Goal: Check status: Check status

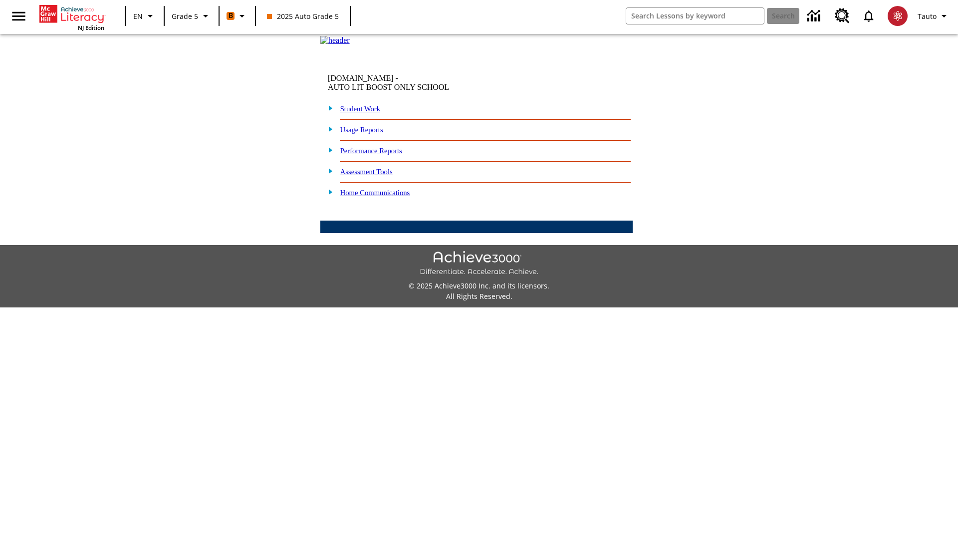
click at [367, 113] on link "Student Work" at bounding box center [360, 109] width 40 height 8
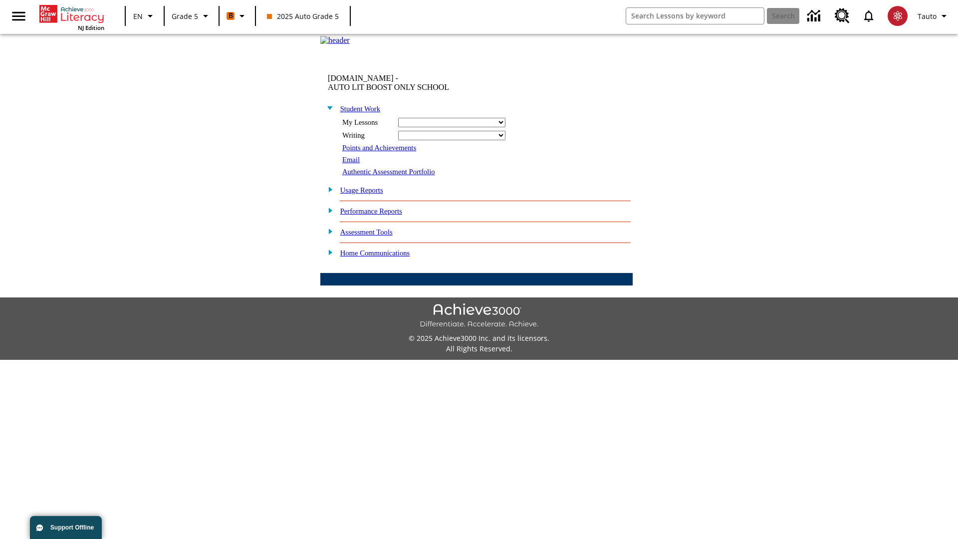
select select "/options/reports/?report_id=12&atype=1&section=2"
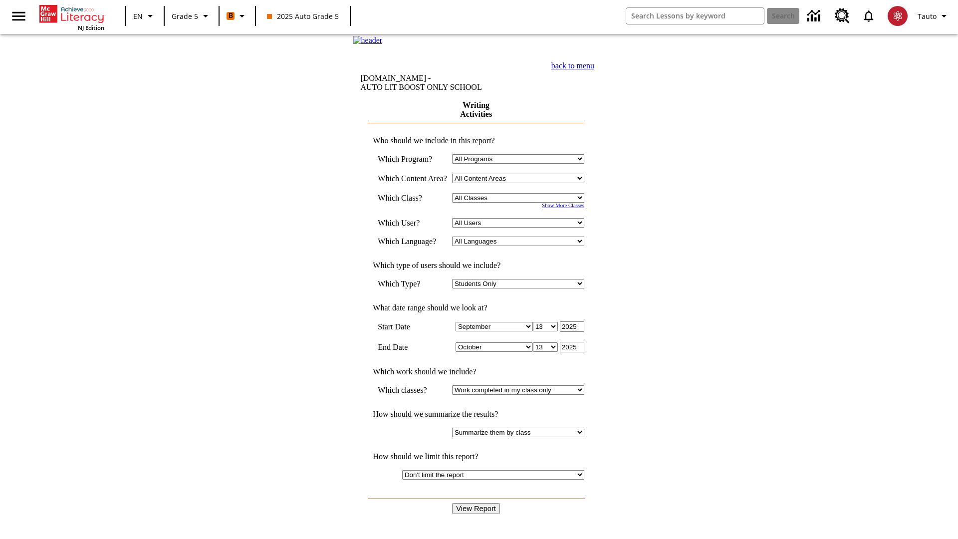
click at [521, 203] on select "Select a Class: All Classes 2025 Auto Grade 5 OL 2025 Auto Grade 6" at bounding box center [518, 197] width 132 height 9
select select "11133131"
click at [521, 227] on select "All Users Cat, Sautoen Cat, Sautoes Cat1, Sautoss Donotlogin, Sautoen Twoschool…" at bounding box center [518, 222] width 132 height 9
select select "21437107"
click at [477, 503] on input "View Report" at bounding box center [476, 508] width 48 height 11
